Goal: Information Seeking & Learning: Find contact information

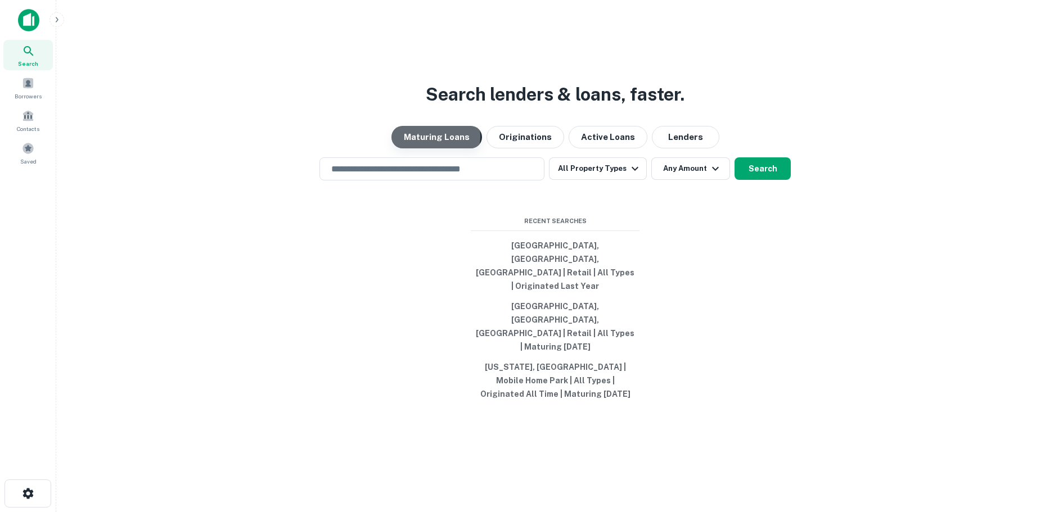
click at [432, 148] on button "Maturing Loans" at bounding box center [436, 137] width 91 height 22
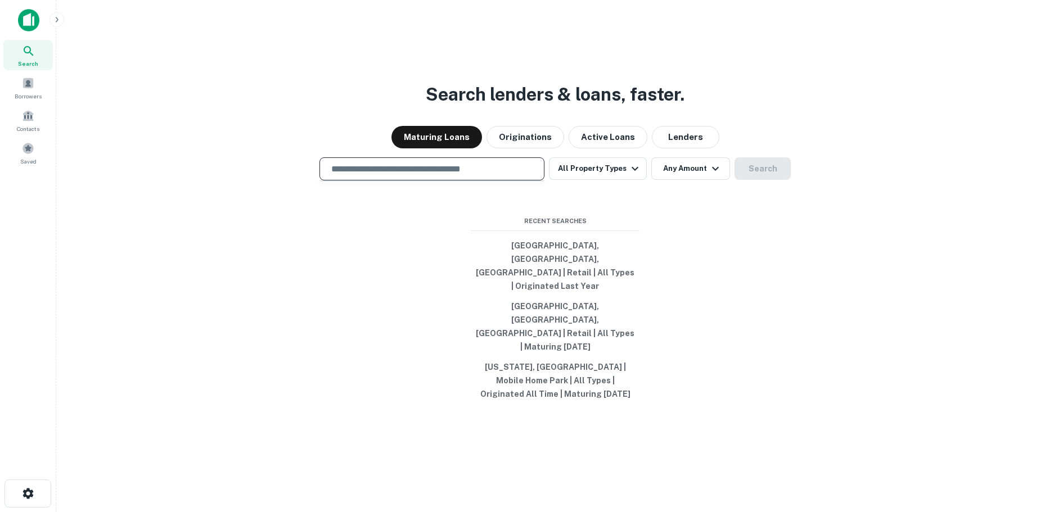
click at [453, 175] on input "text" at bounding box center [431, 169] width 215 height 13
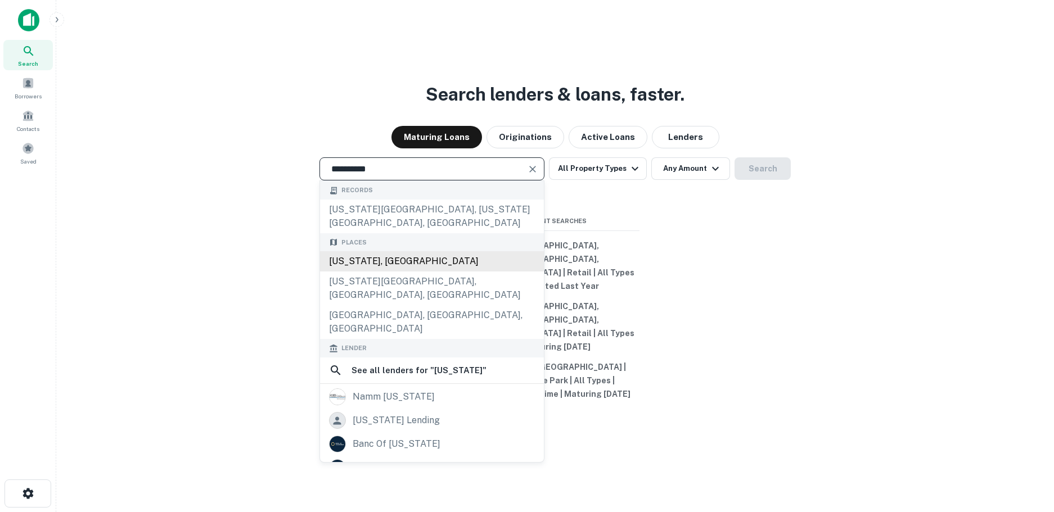
click at [364, 272] on div "[US_STATE], [GEOGRAPHIC_DATA]" at bounding box center [432, 261] width 224 height 20
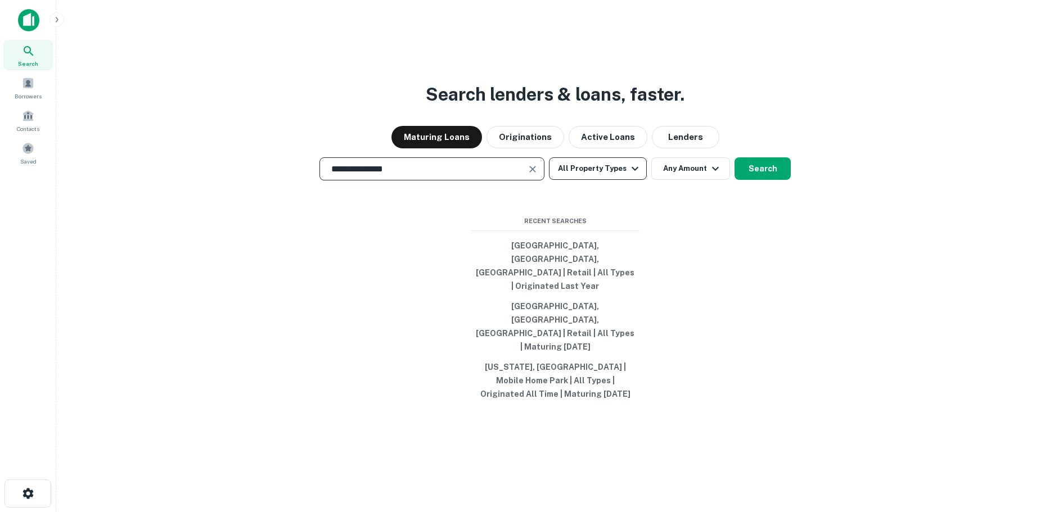
type input "**********"
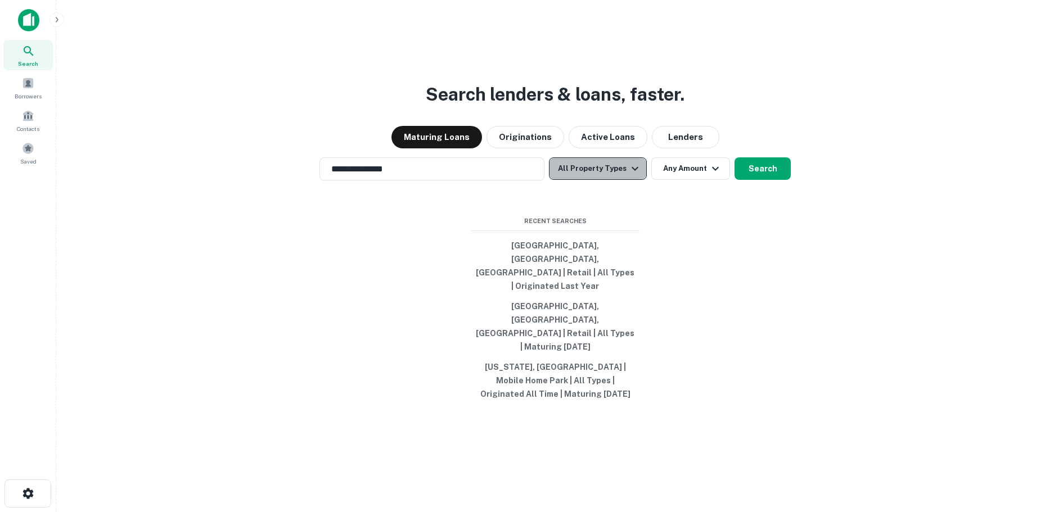
click at [632, 171] on icon "button" at bounding box center [635, 169] width 7 height 4
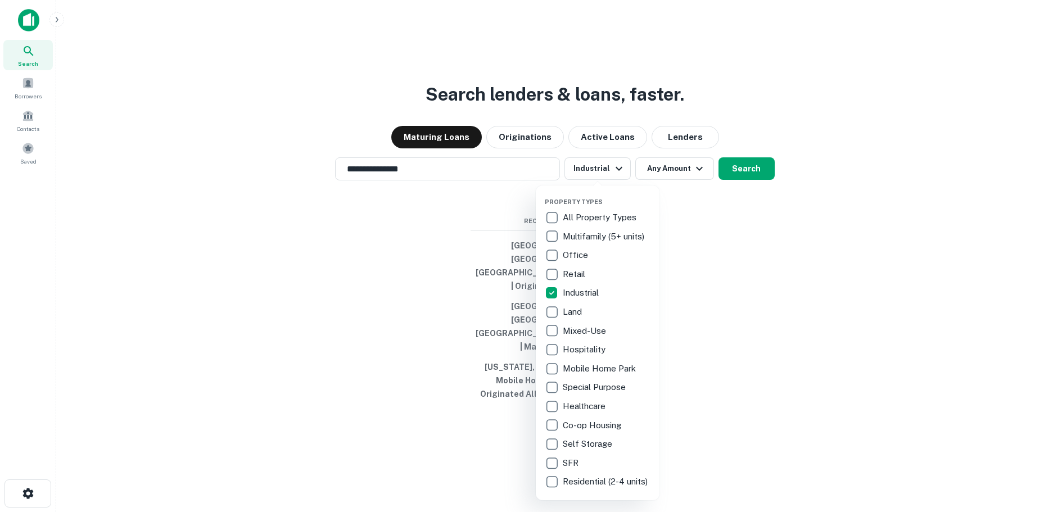
click at [790, 236] on div at bounding box center [531, 256] width 1062 height 512
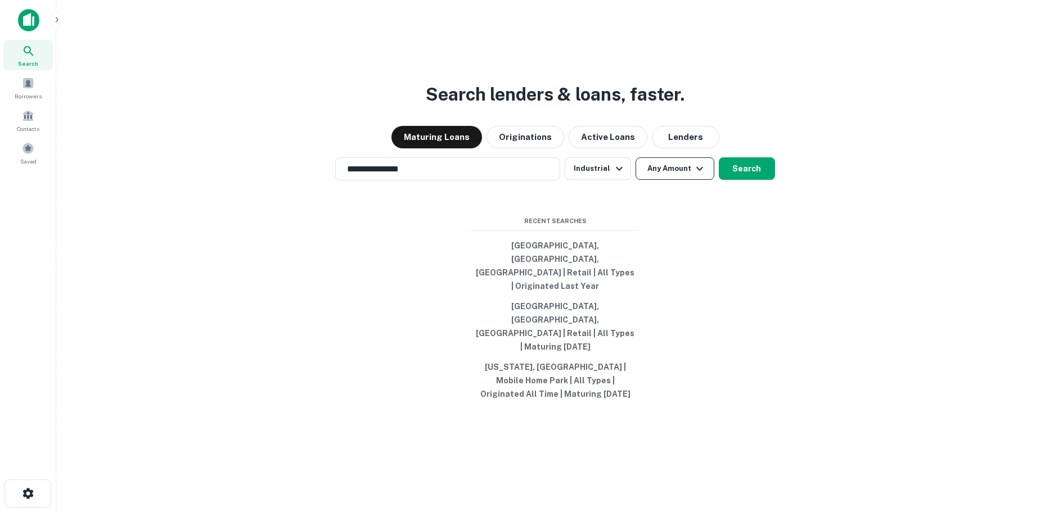
click at [696, 171] on icon "button" at bounding box center [699, 169] width 7 height 4
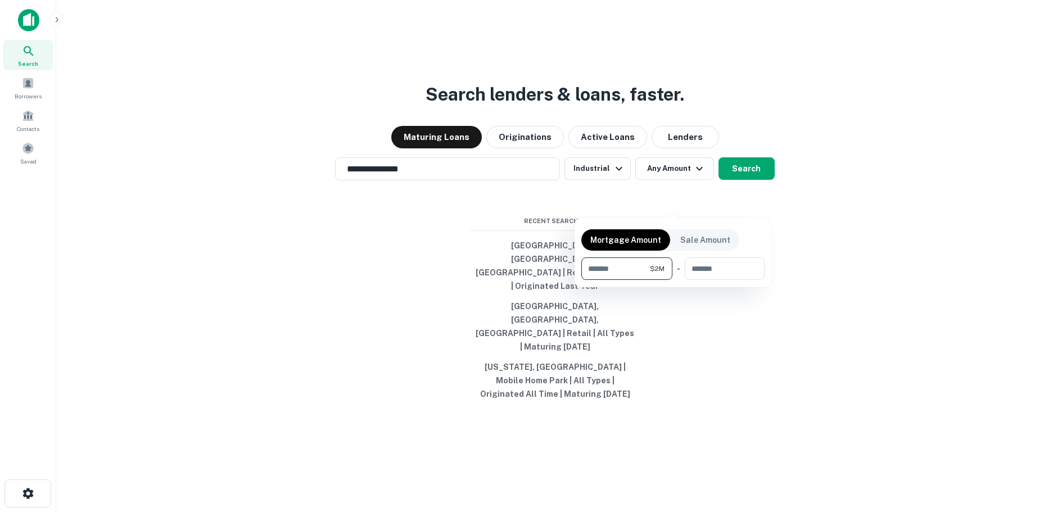
type input "*******"
click at [830, 301] on div at bounding box center [531, 256] width 1062 height 512
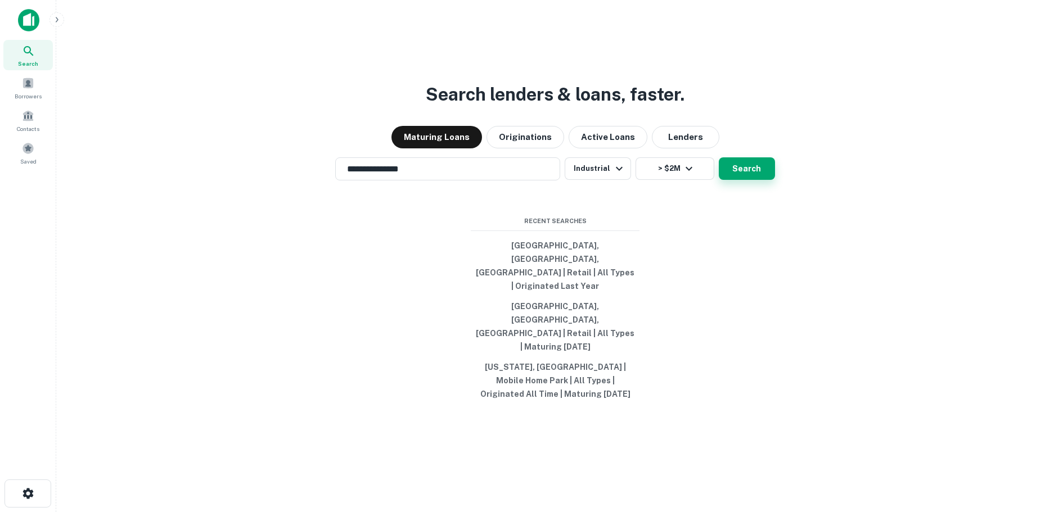
click at [747, 180] on button "Search" at bounding box center [747, 168] width 56 height 22
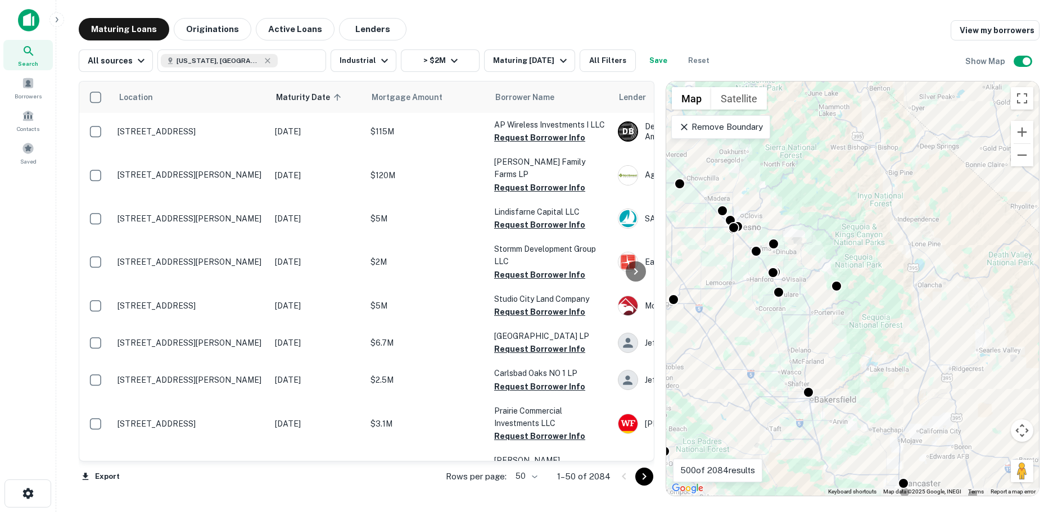
drag, startPoint x: 883, startPoint y: 262, endPoint x: 941, endPoint y: 213, distance: 75.8
click at [941, 213] on div "To activate drag with keyboard, press Alt + Enter. Once in keyboard drag state,…" at bounding box center [852, 289] width 373 height 414
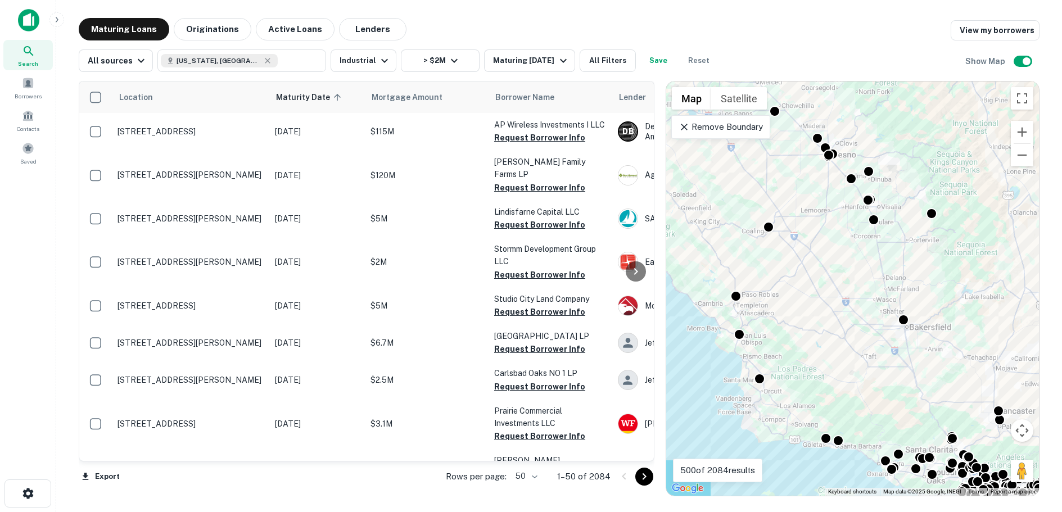
drag, startPoint x: 915, startPoint y: 303, endPoint x: 969, endPoint y: 292, distance: 55.1
click at [969, 292] on div "To activate drag with keyboard, press Alt + Enter. Once in keyboard drag state,…" at bounding box center [852, 289] width 373 height 414
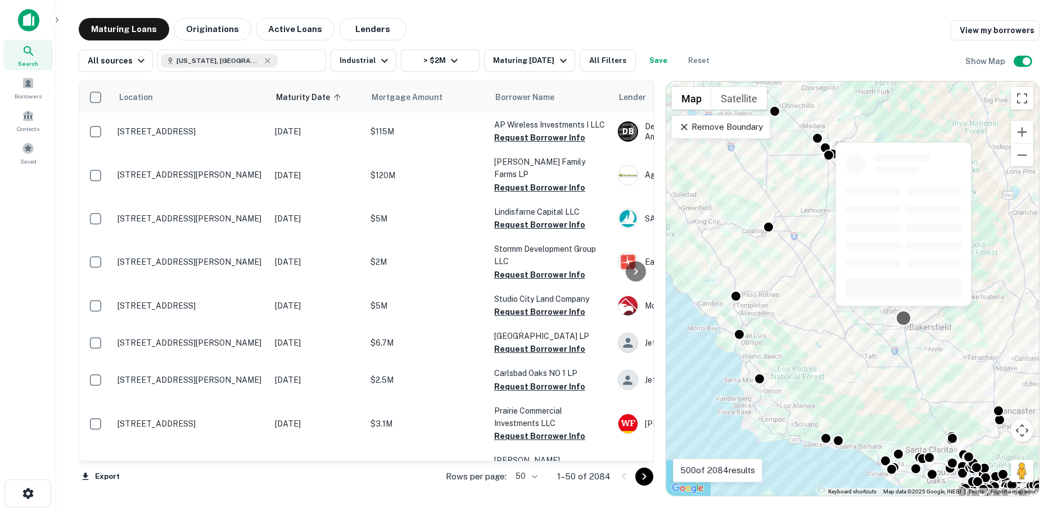
click at [905, 316] on div at bounding box center [904, 318] width 16 height 16
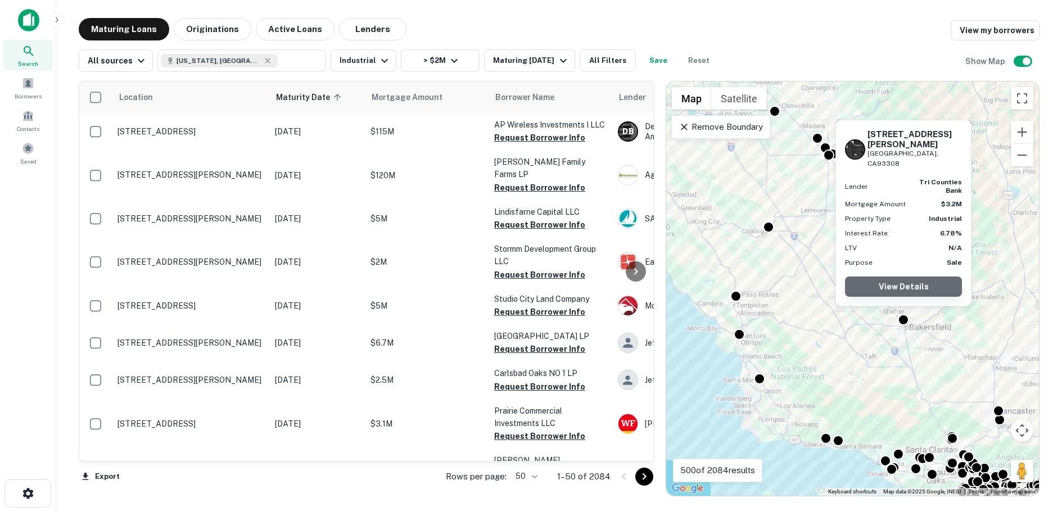
click at [895, 285] on link "View Details" at bounding box center [903, 287] width 117 height 20
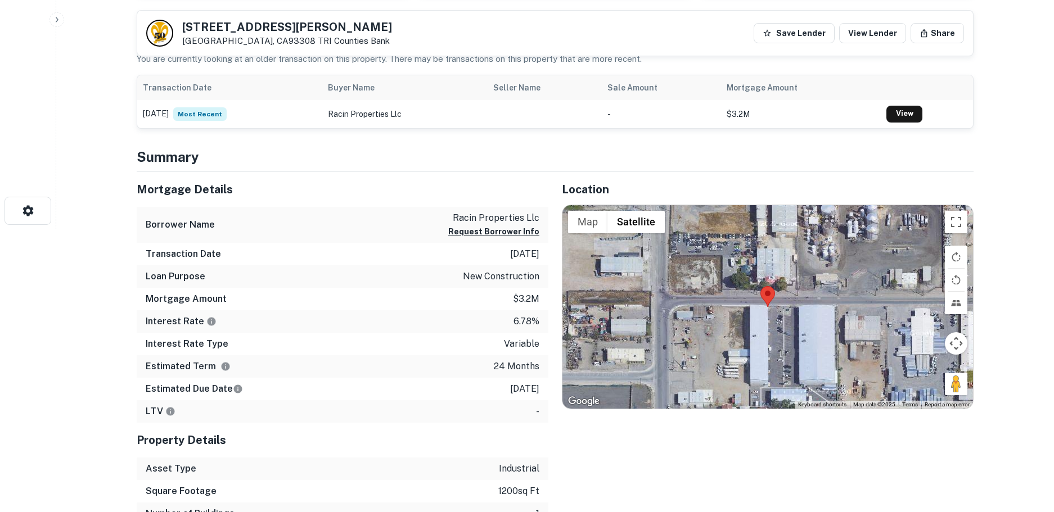
scroll to position [281, 0]
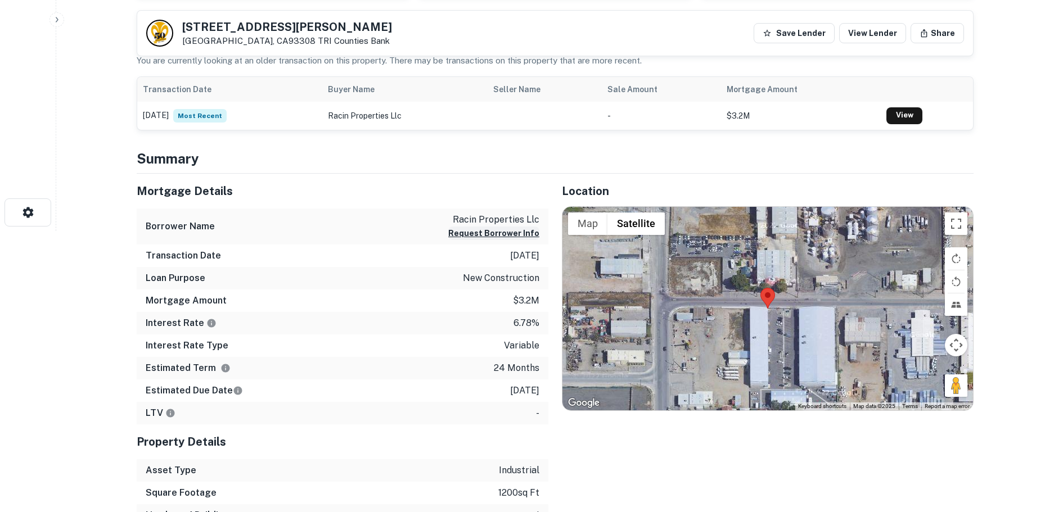
click at [497, 233] on button "Request Borrower Info" at bounding box center [493, 233] width 91 height 13
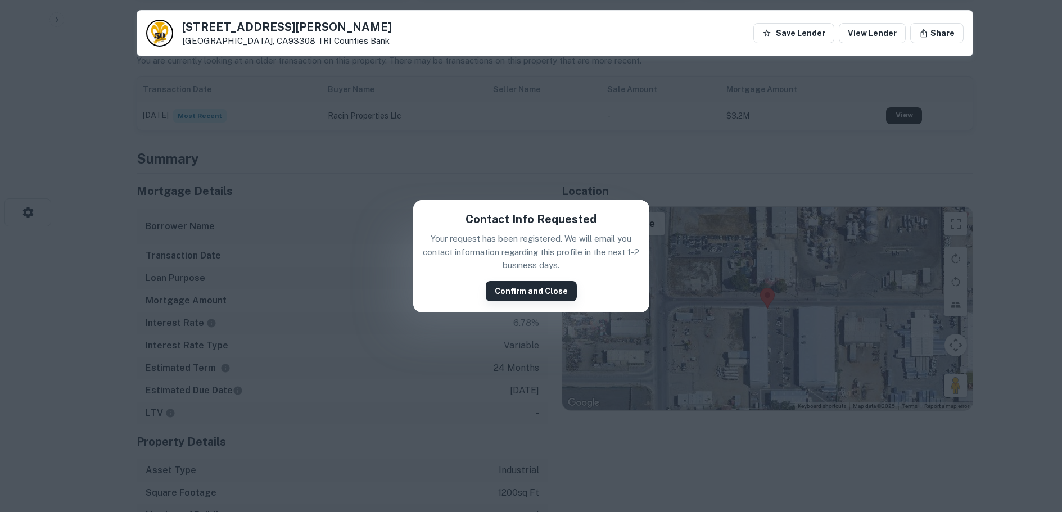
click at [525, 290] on button "Confirm and Close" at bounding box center [531, 291] width 91 height 20
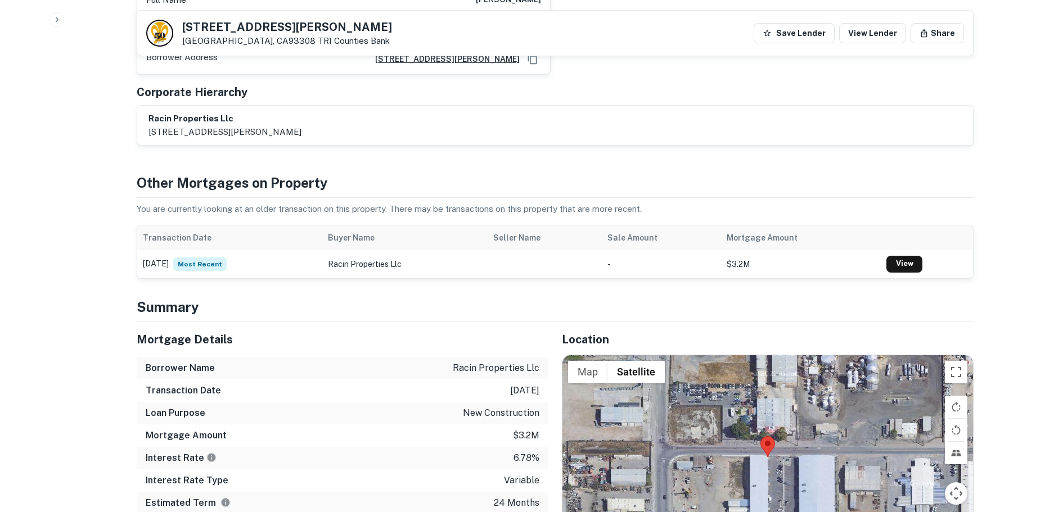
scroll to position [562, 0]
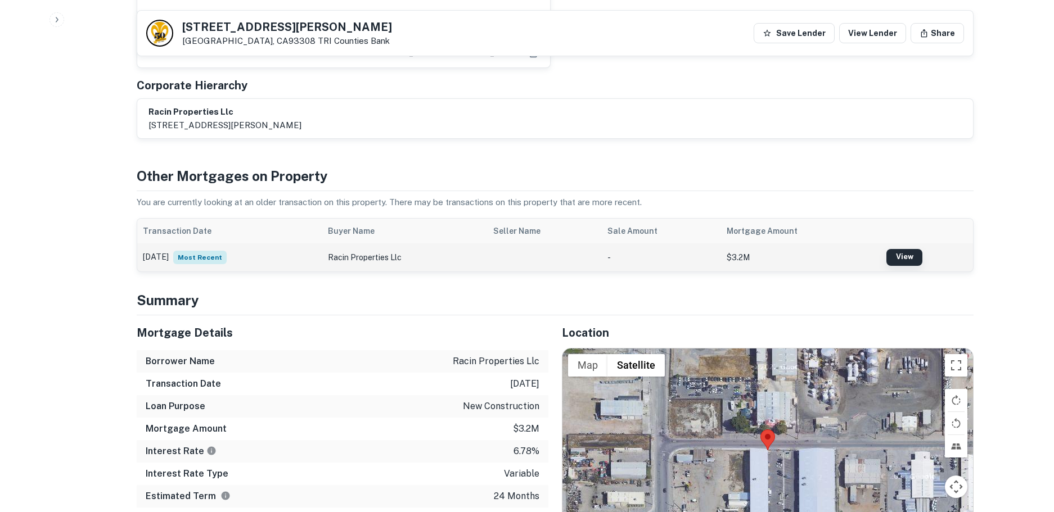
click at [904, 257] on link "View" at bounding box center [904, 257] width 36 height 17
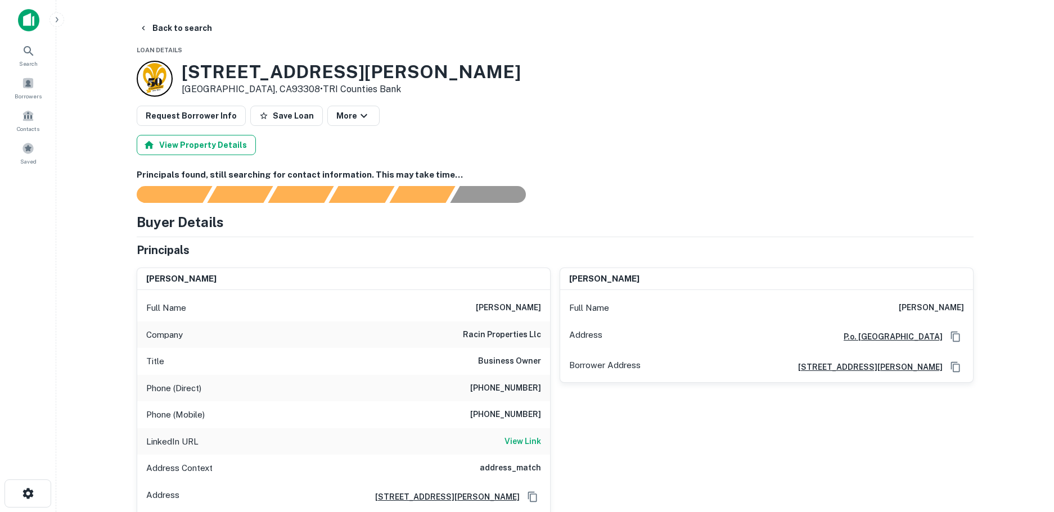
click at [186, 145] on button "View Property Details" at bounding box center [196, 145] width 119 height 20
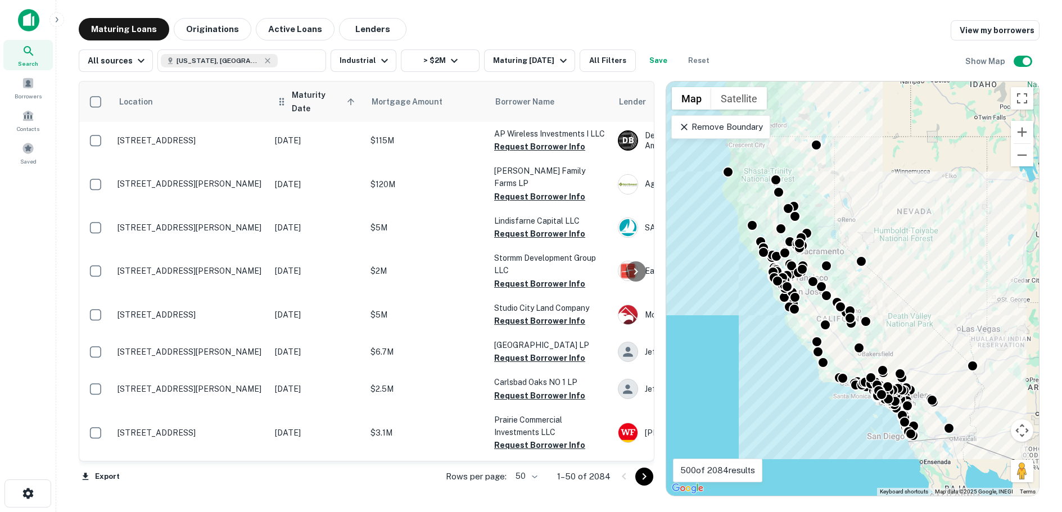
click at [336, 101] on span "Maturity Date sorted ascending" at bounding box center [325, 101] width 66 height 27
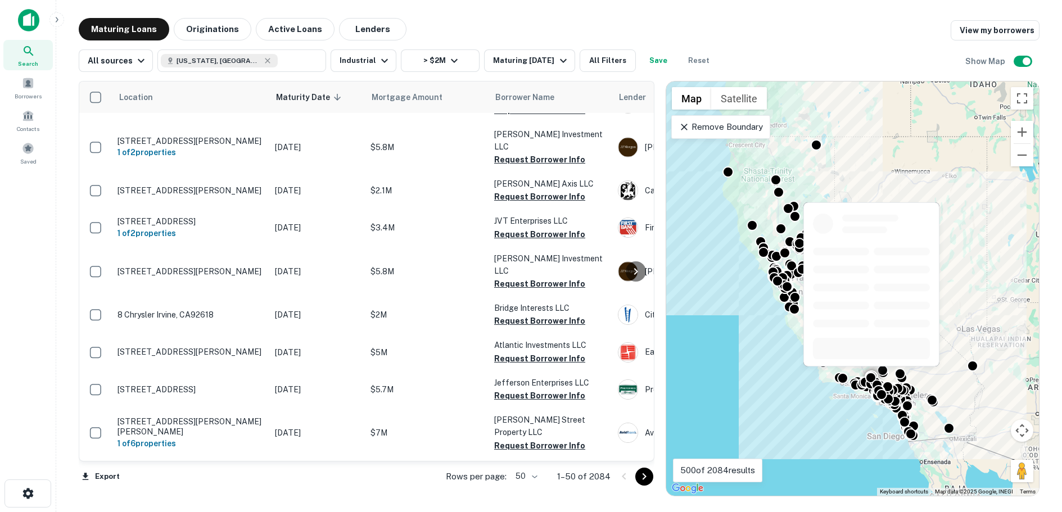
scroll to position [337, 0]
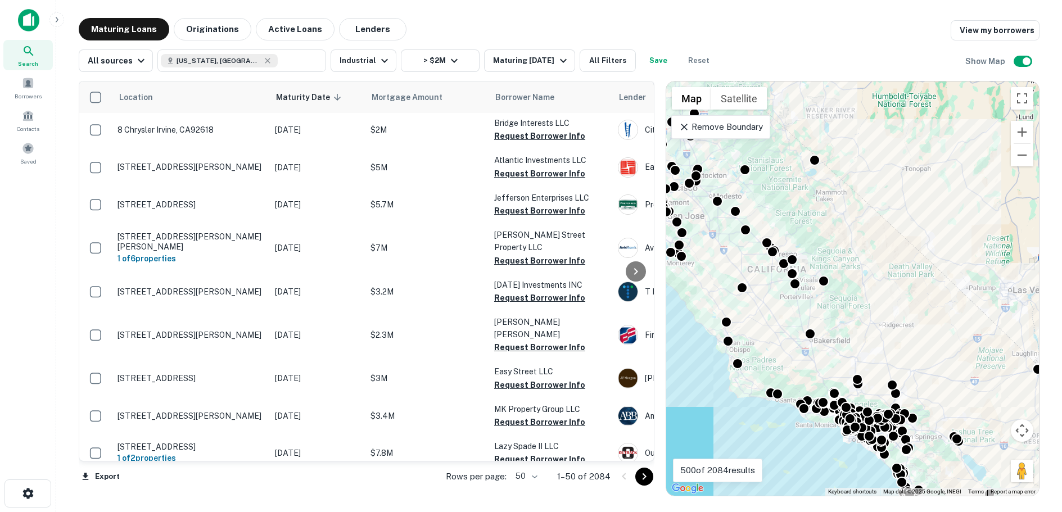
drag, startPoint x: 874, startPoint y: 291, endPoint x: 872, endPoint y: 262, distance: 29.4
click at [872, 262] on div "To activate drag with keyboard, press Alt + Enter. Once in keyboard drag state,…" at bounding box center [852, 289] width 373 height 414
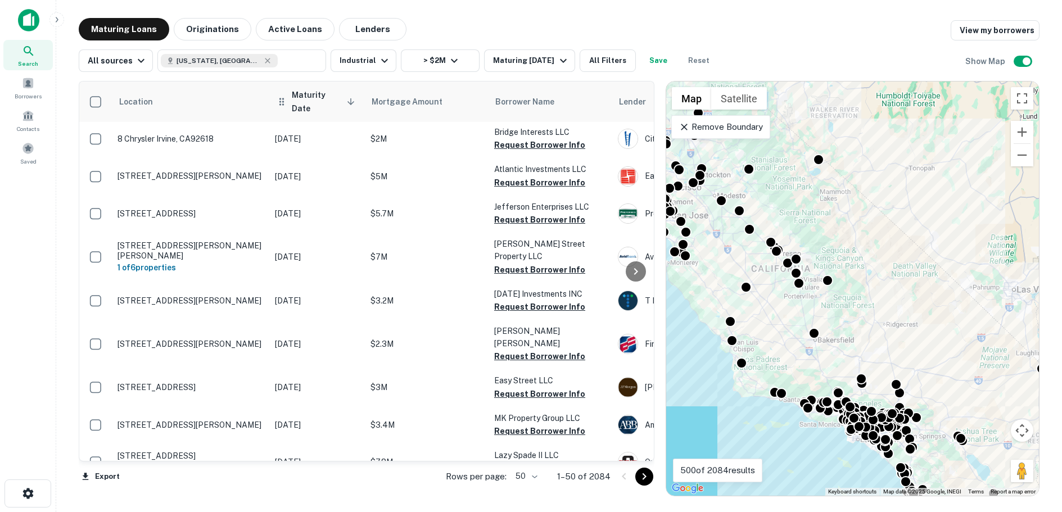
click at [319, 101] on span "Maturity Date sorted descending" at bounding box center [325, 101] width 66 height 27
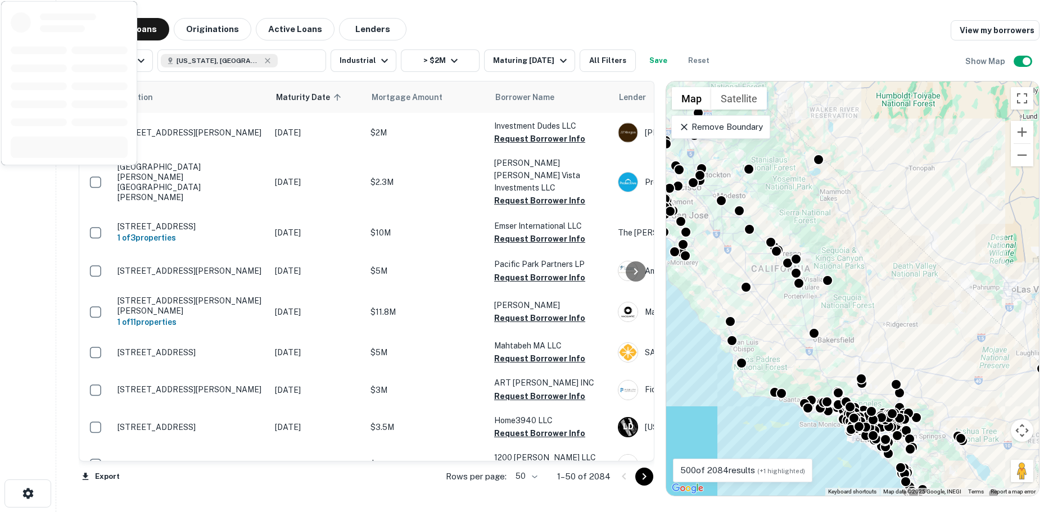
scroll to position [1679, 0]
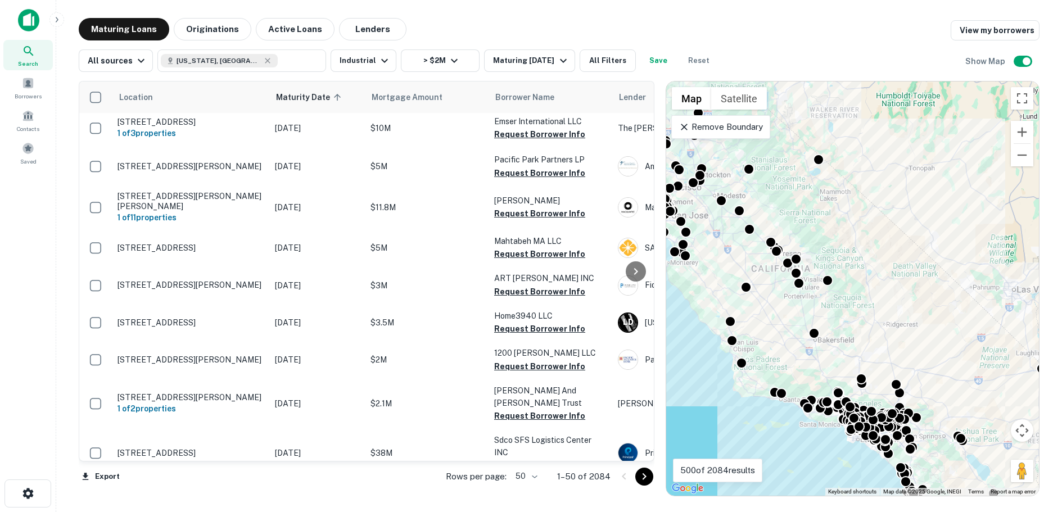
click at [579, 476] on p "1–50 of 2084" at bounding box center [583, 476] width 53 height 13
click at [533, 479] on body "Search Borrowers Contacts Saved Maturing Loans Originations Active Loans Lender…" at bounding box center [531, 256] width 1062 height 512
click at [524, 490] on li "100" at bounding box center [527, 489] width 33 height 20
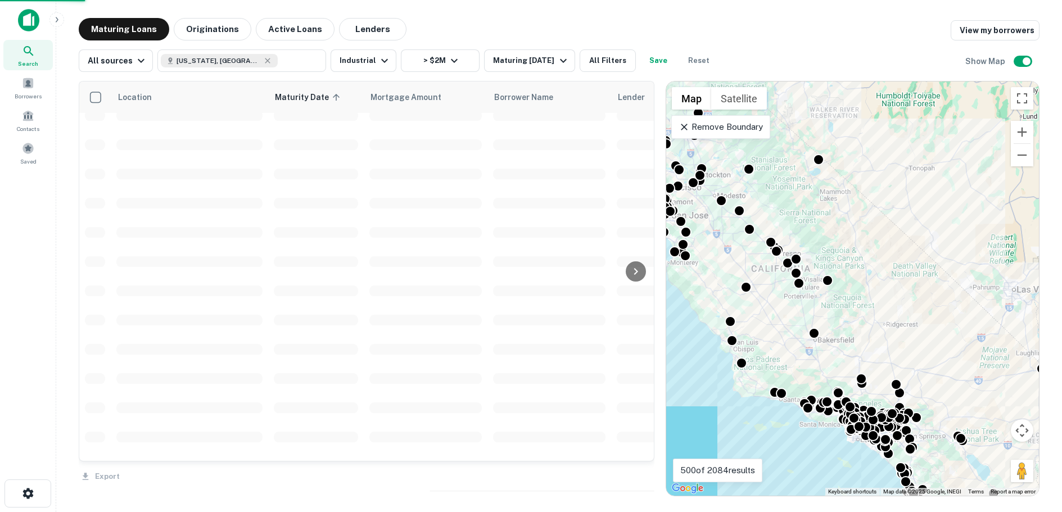
click at [525, 489] on div "Location Maturity Date sorted ascending Mortgage Amount Borrower Name Lender Pu…" at bounding box center [367, 289] width 576 height 416
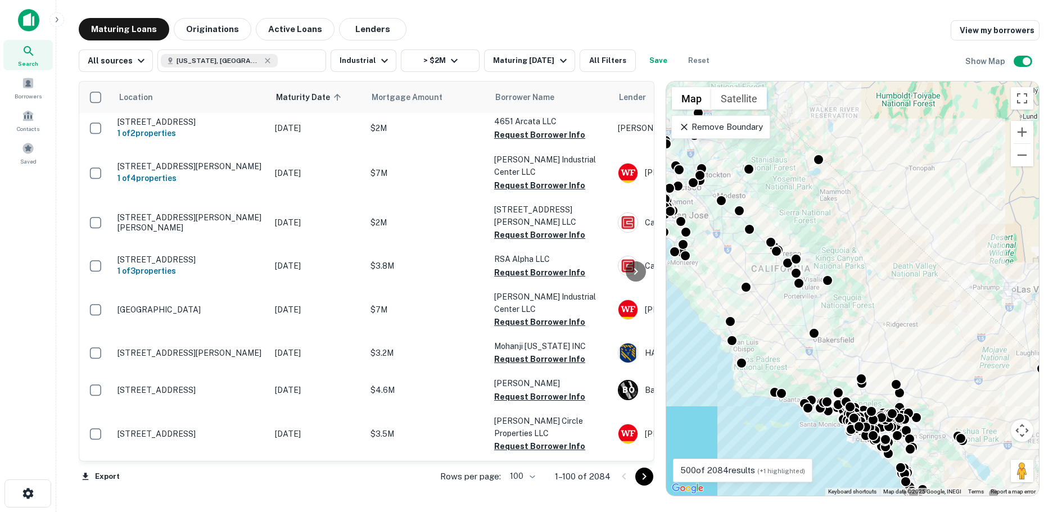
scroll to position [3654, 0]
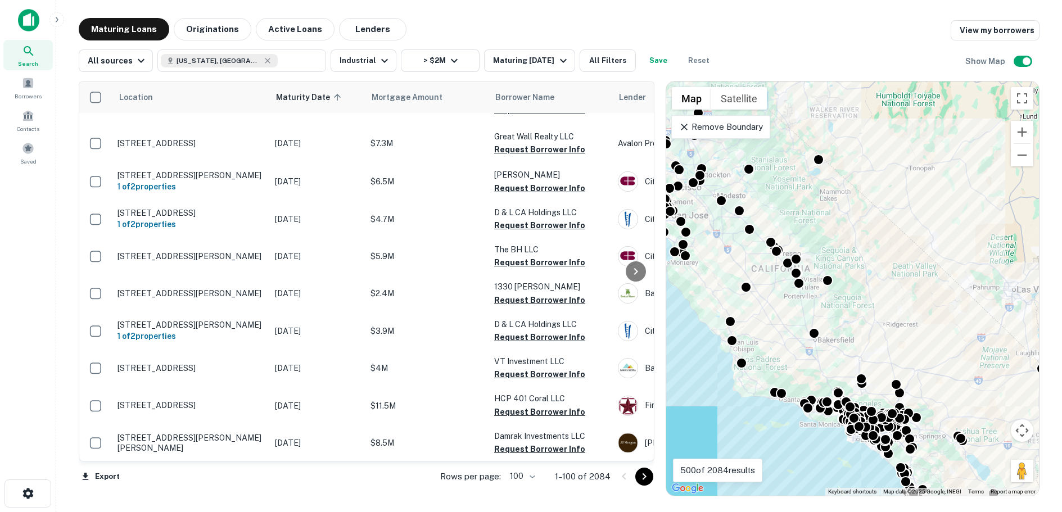
click at [643, 476] on icon "Go to next page" at bounding box center [644, 476] width 13 height 13
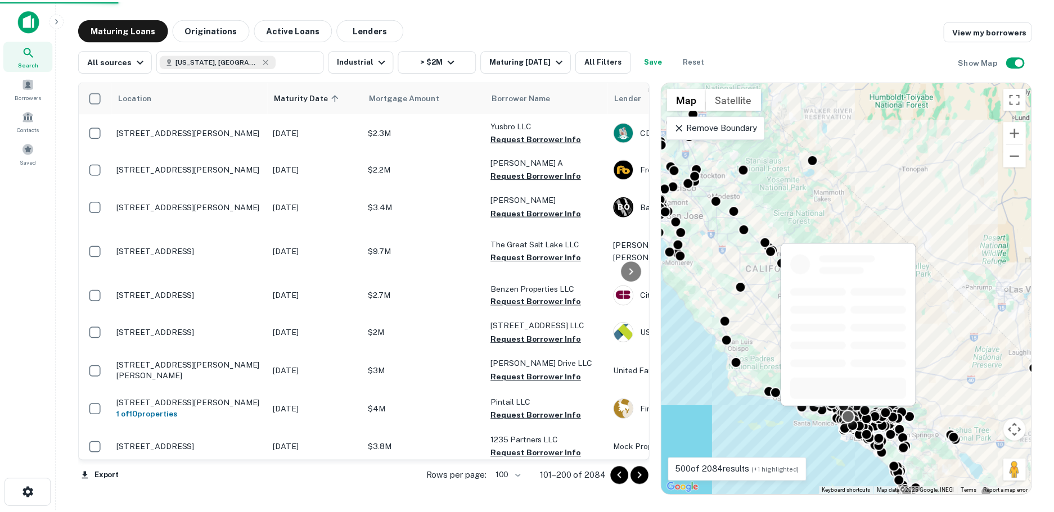
scroll to position [3575, 0]
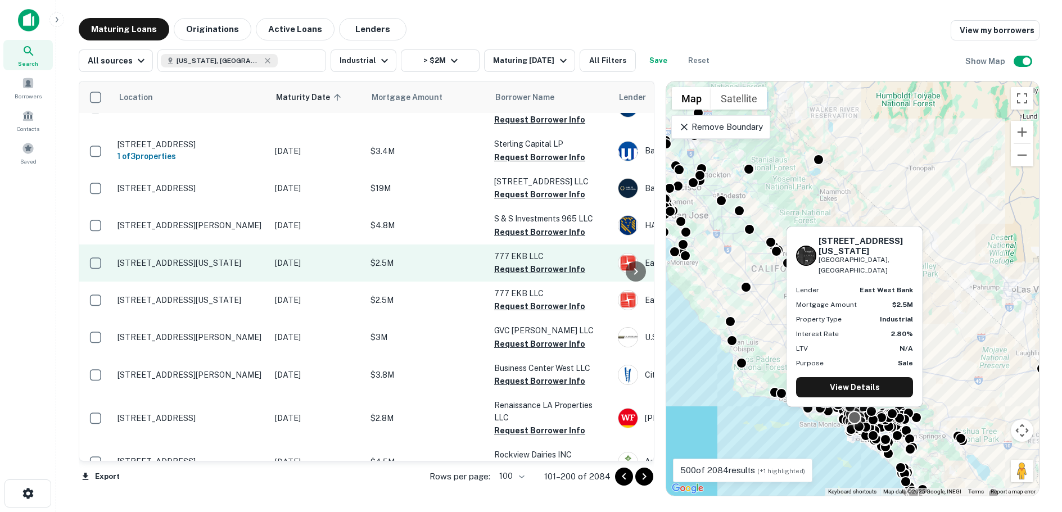
click at [197, 258] on p "[STREET_ADDRESS][US_STATE]" at bounding box center [191, 263] width 146 height 10
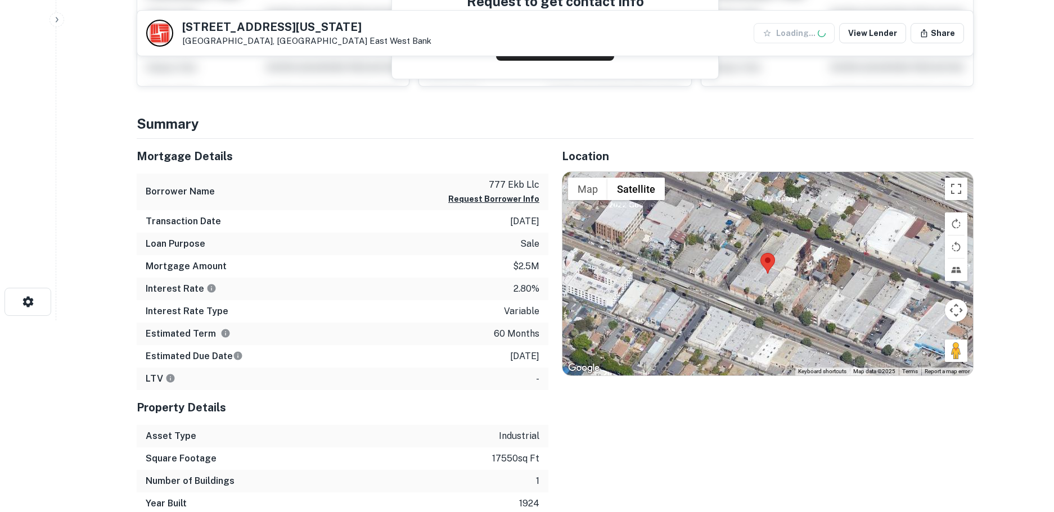
scroll to position [225, 0]
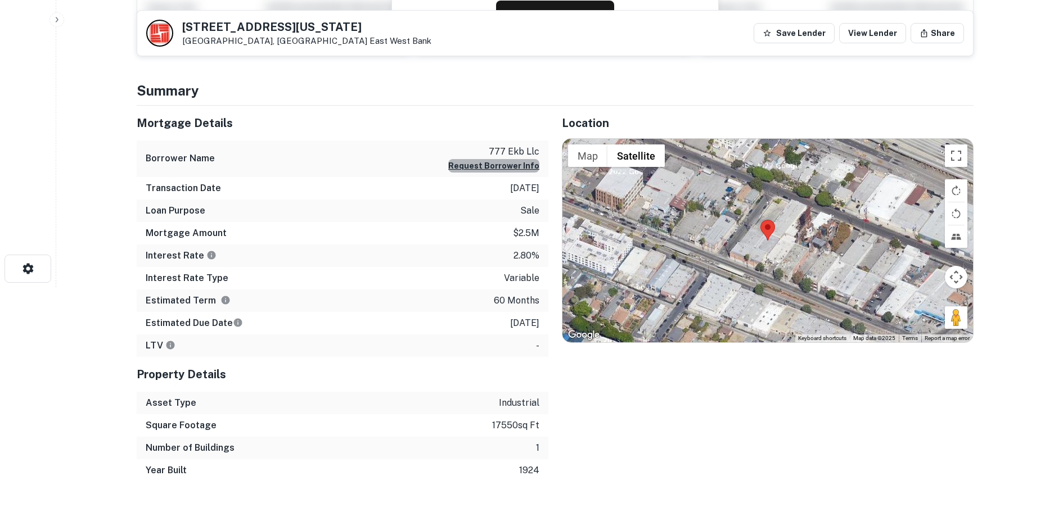
click at [503, 166] on button "Request Borrower Info" at bounding box center [493, 165] width 91 height 13
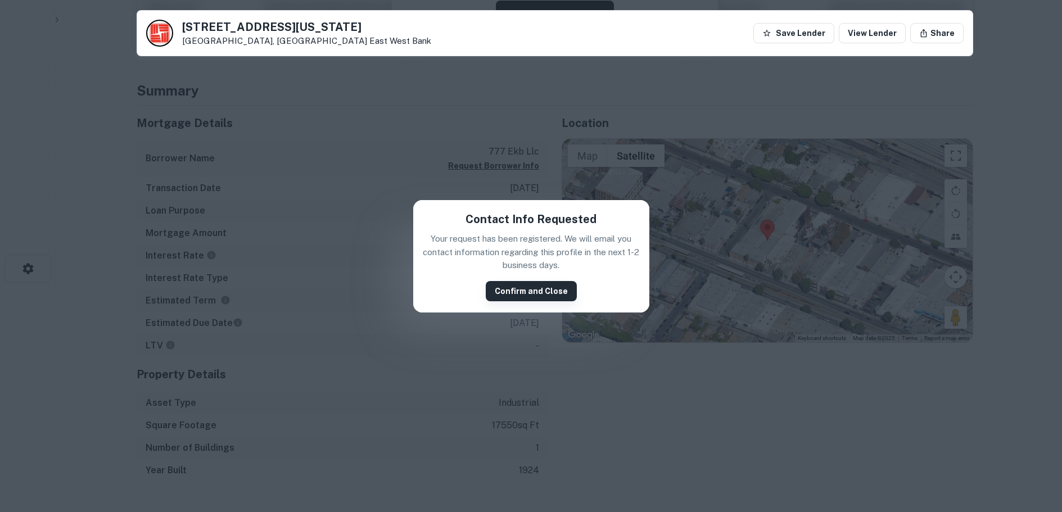
click at [526, 290] on button "Confirm and Close" at bounding box center [531, 291] width 91 height 20
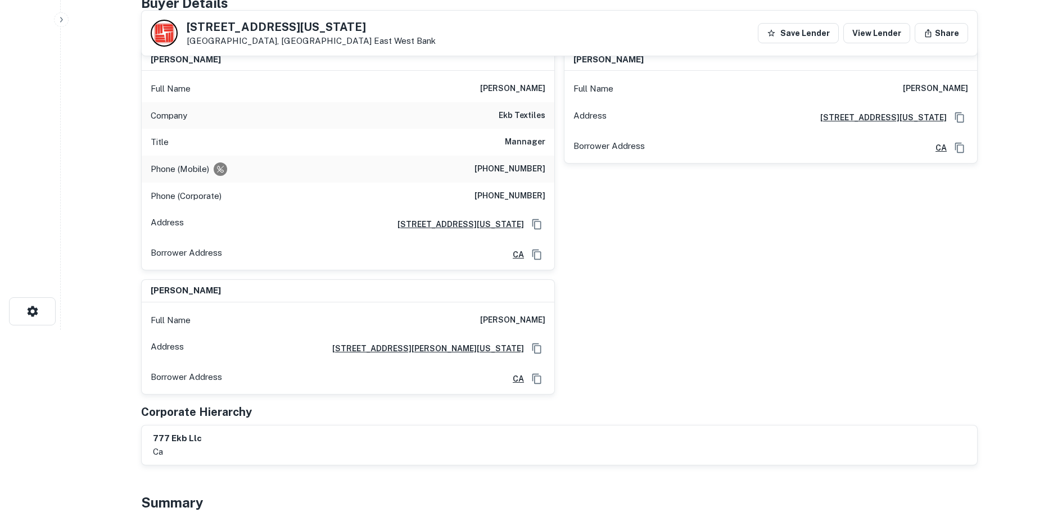
scroll to position [0, 0]
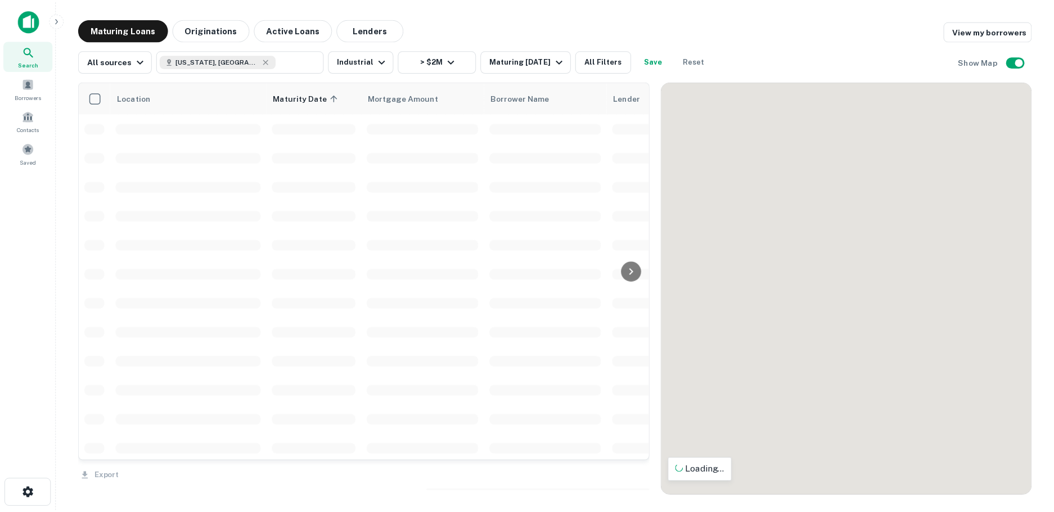
scroll to position [2585, 0]
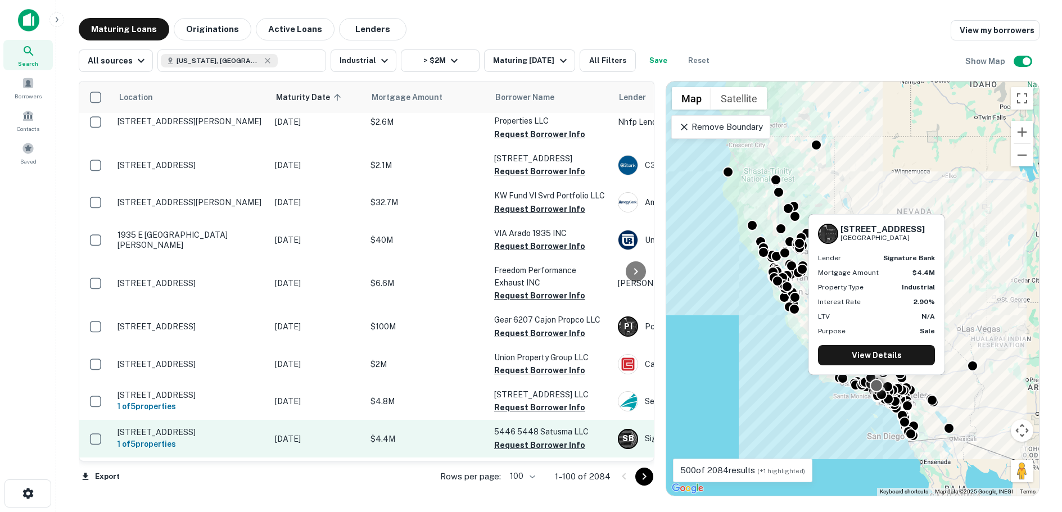
click at [197, 427] on p "[STREET_ADDRESS]" at bounding box center [191, 432] width 146 height 10
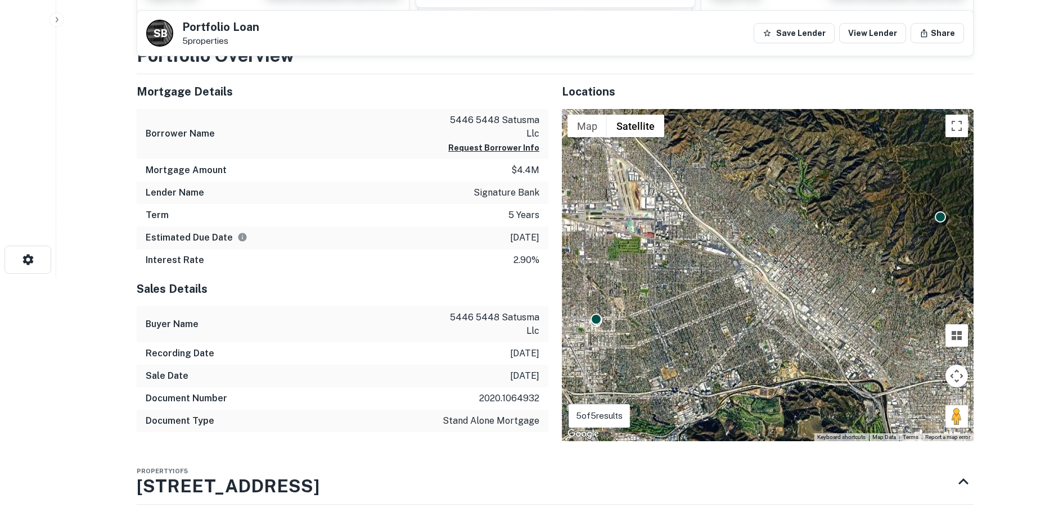
scroll to position [169, 0]
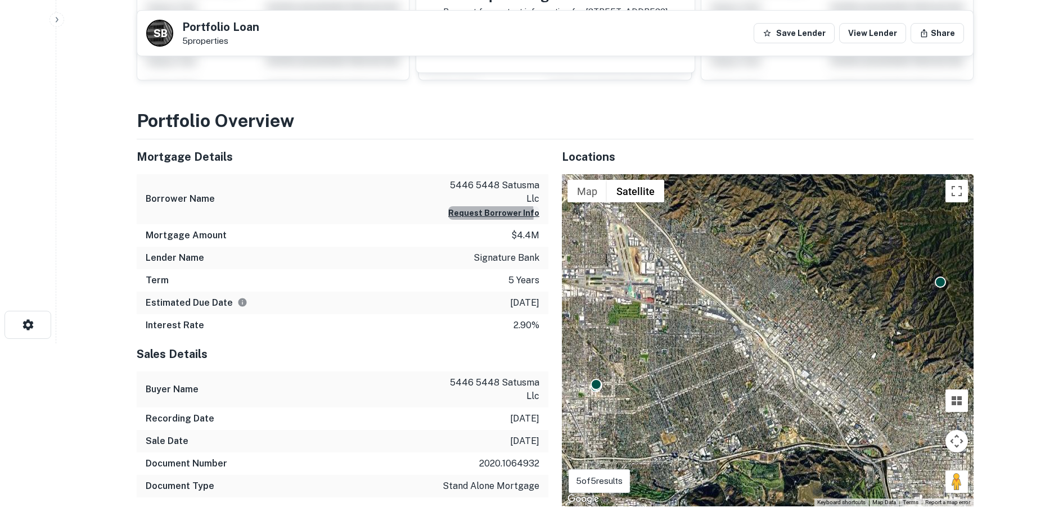
click at [497, 214] on button "Request Borrower Info" at bounding box center [493, 212] width 91 height 13
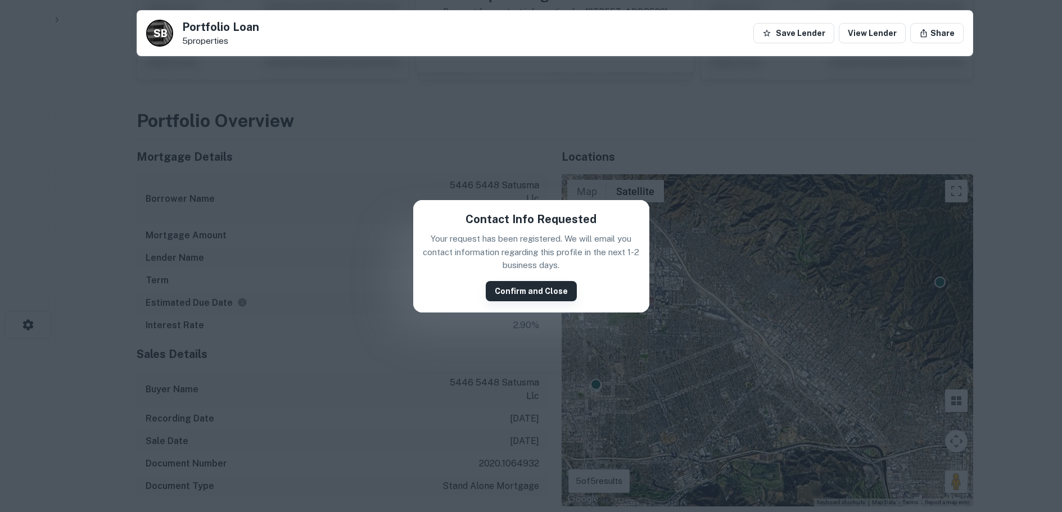
click at [522, 291] on button "Confirm and Close" at bounding box center [531, 291] width 91 height 20
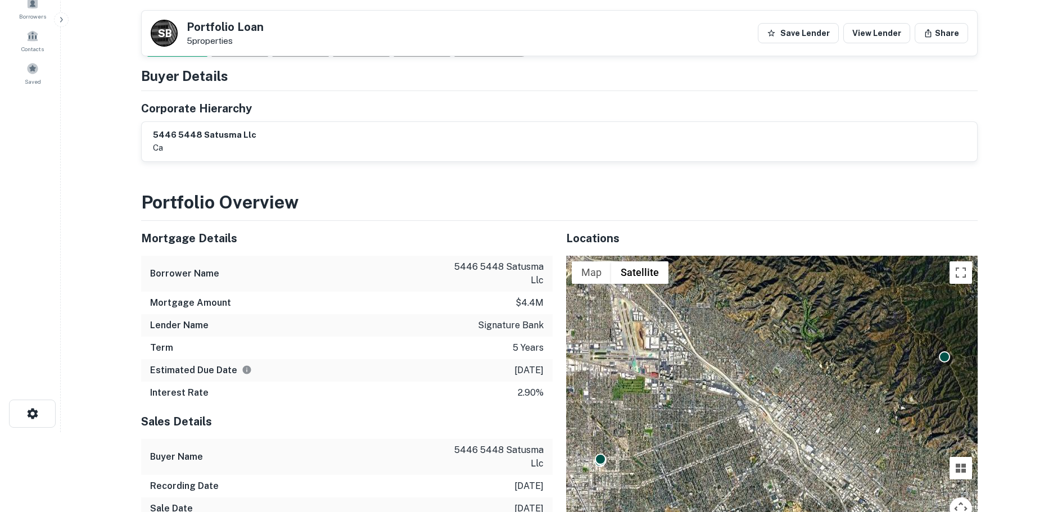
scroll to position [0, 0]
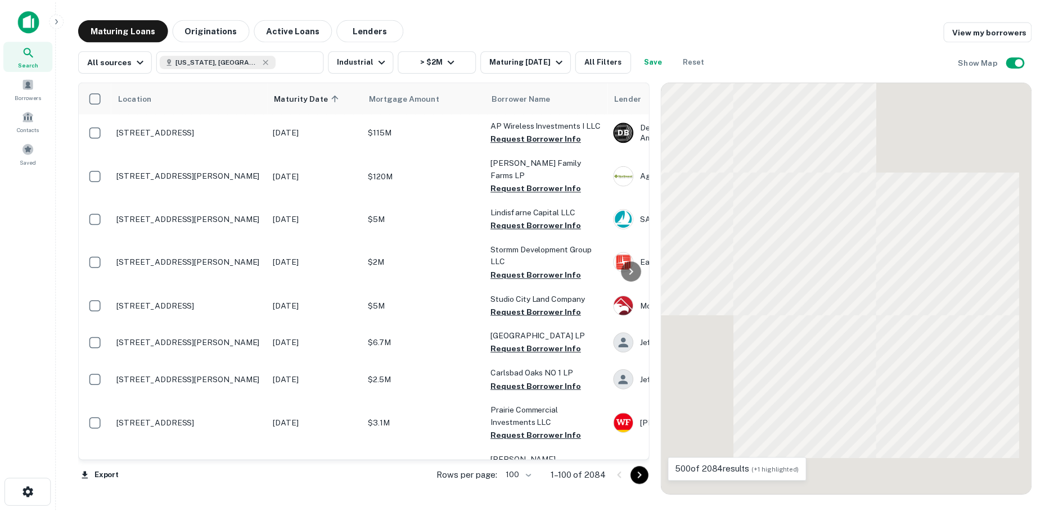
scroll to position [2585, 0]
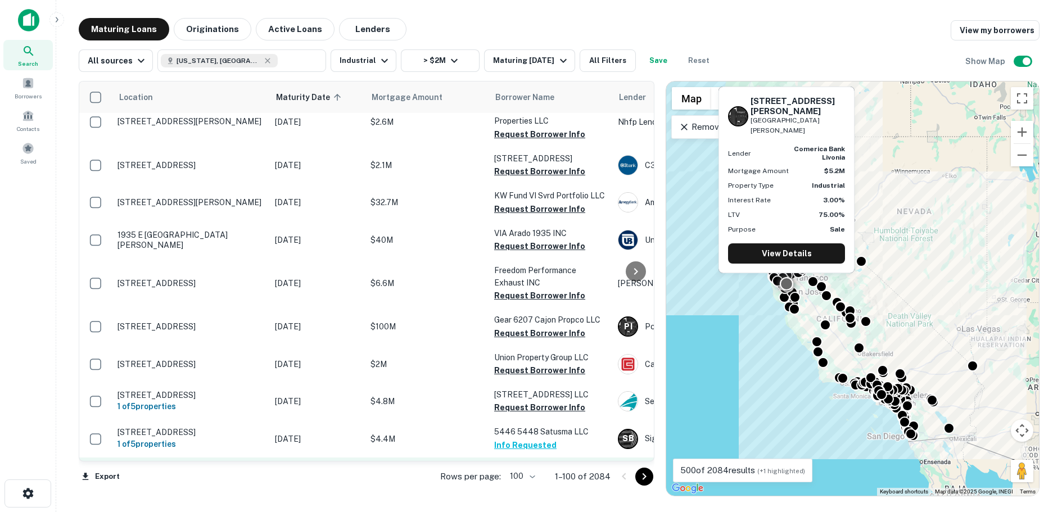
click at [175, 472] on p "[STREET_ADDRESS][PERSON_NAME][PERSON_NAME]" at bounding box center [191, 482] width 146 height 20
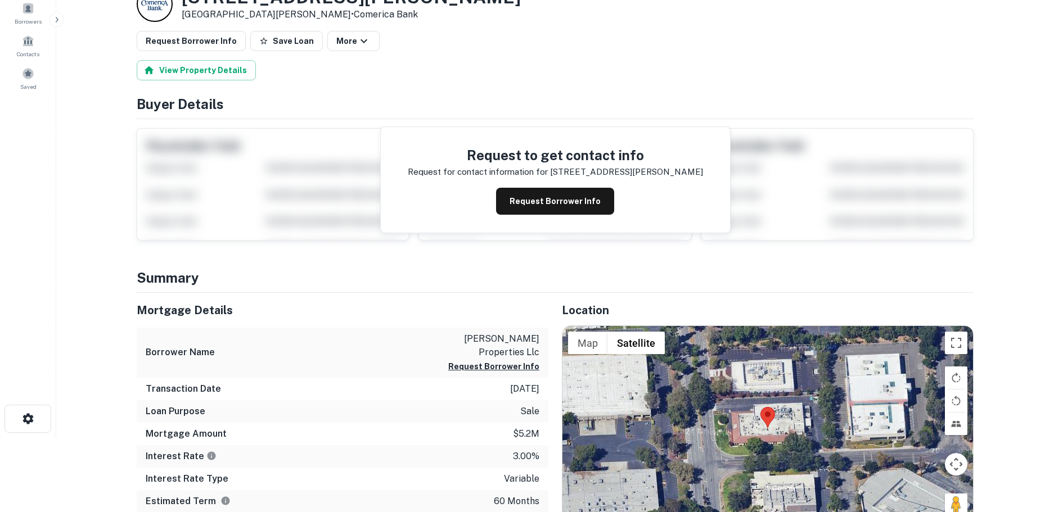
scroll to position [225, 0]
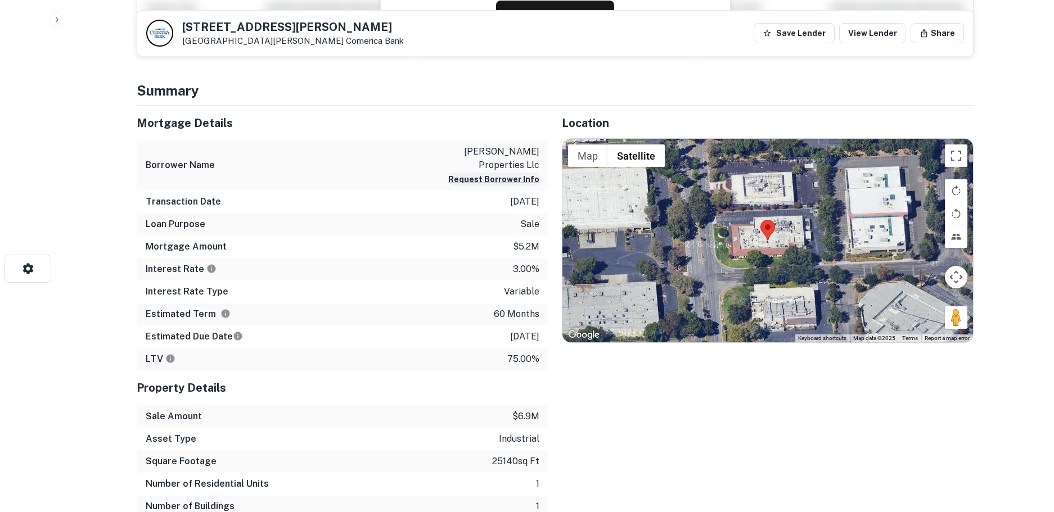
click at [499, 173] on button "Request Borrower Info" at bounding box center [493, 179] width 91 height 13
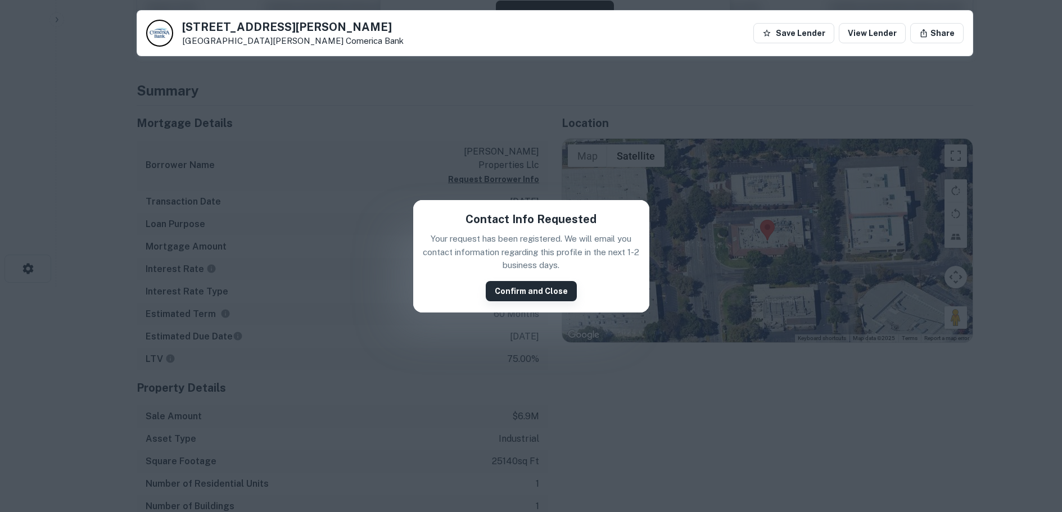
click at [527, 291] on button "Confirm and Close" at bounding box center [531, 291] width 91 height 20
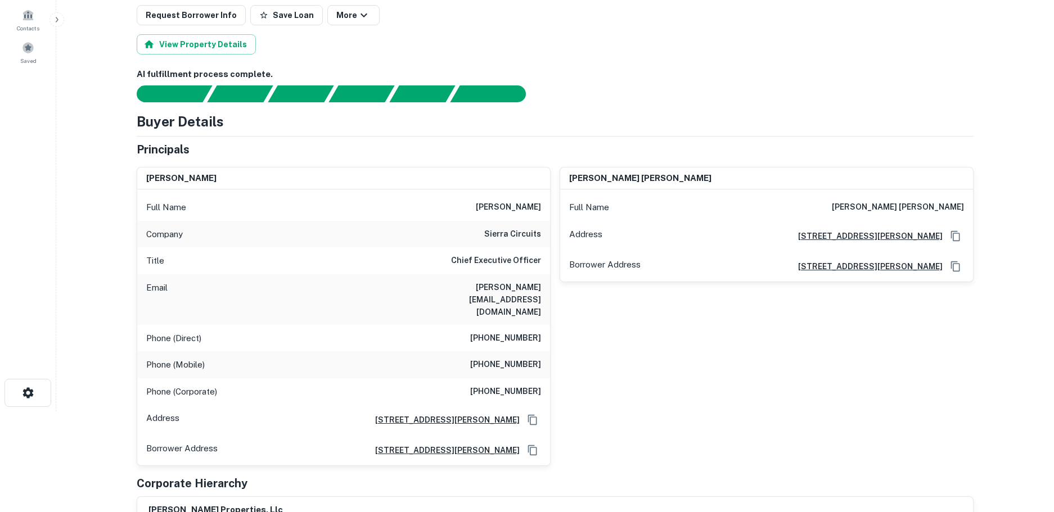
scroll to position [112, 0]
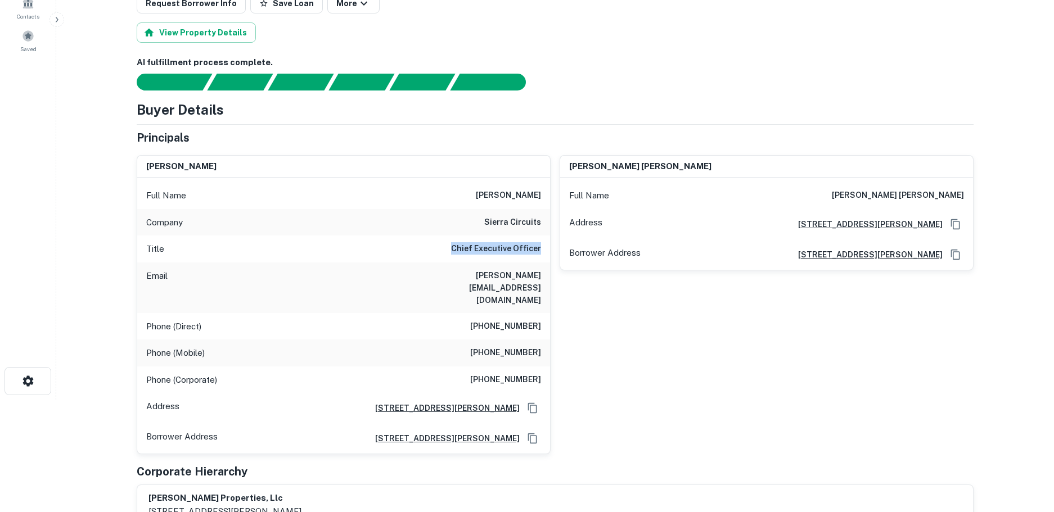
drag, startPoint x: 543, startPoint y: 248, endPoint x: 453, endPoint y: 248, distance: 89.4
click at [453, 248] on div "Title Chief Executive Officer" at bounding box center [343, 249] width 413 height 27
copy h6 "Chief Executive Officer"
drag, startPoint x: 463, startPoint y: 274, endPoint x: 542, endPoint y: 278, distance: 79.4
click at [542, 278] on div "Email [PERSON_NAME][EMAIL_ADDRESS][DOMAIN_NAME]" at bounding box center [343, 288] width 413 height 51
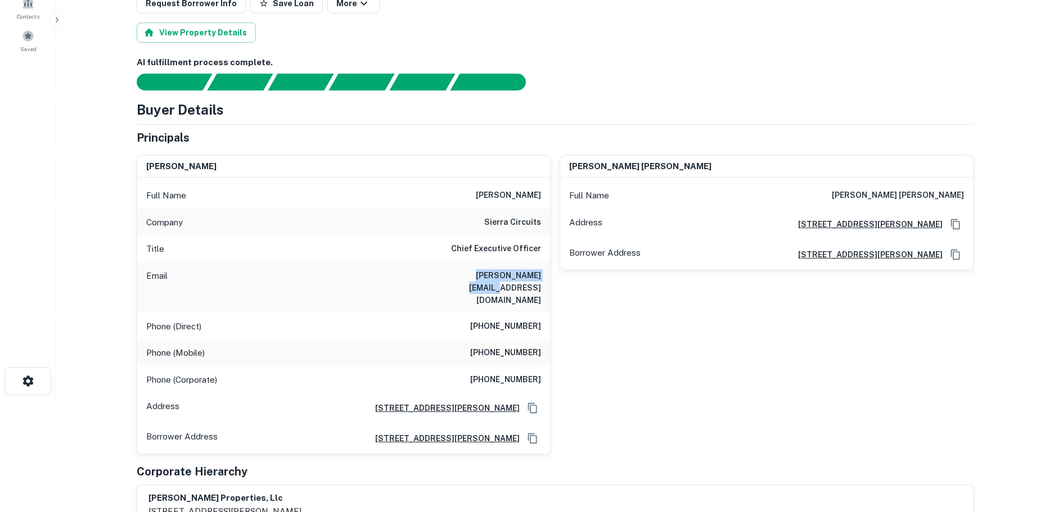
copy h6 "[PERSON_NAME][EMAIL_ADDRESS][DOMAIN_NAME]"
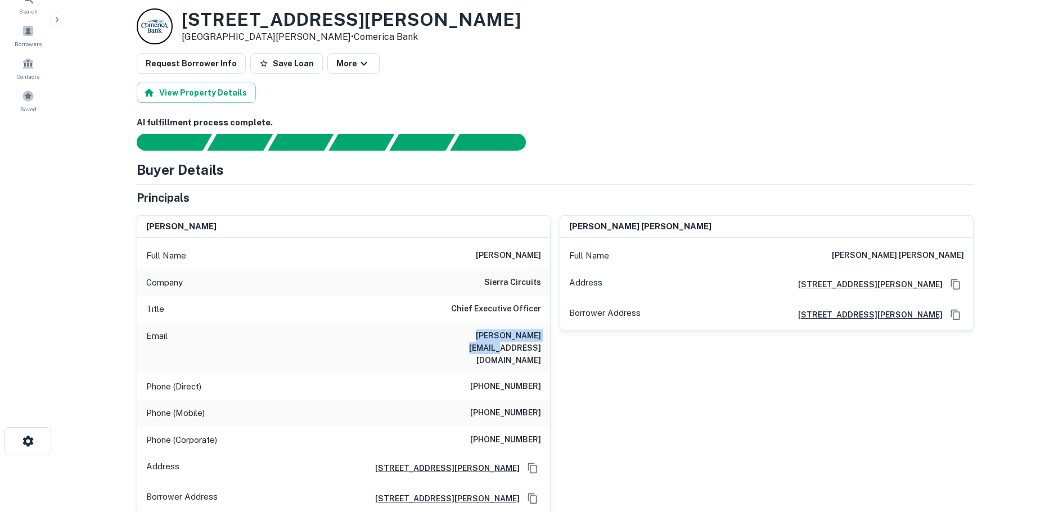
scroll to position [0, 0]
